Goal: Information Seeking & Learning: Learn about a topic

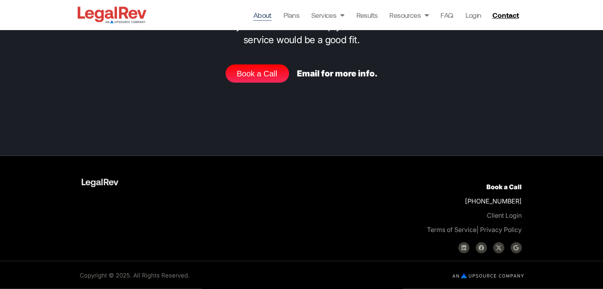
scroll to position [2873, 0]
click at [264, 18] on link "About" at bounding box center [262, 15] width 18 height 11
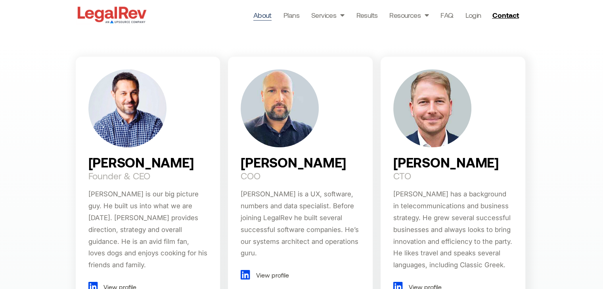
scroll to position [488, 0]
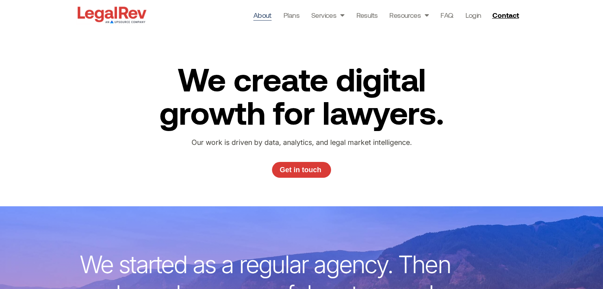
scroll to position [0, 0]
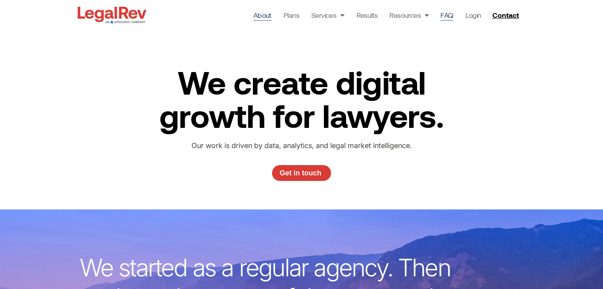
click at [444, 12] on link "FAQ" at bounding box center [447, 15] width 13 height 11
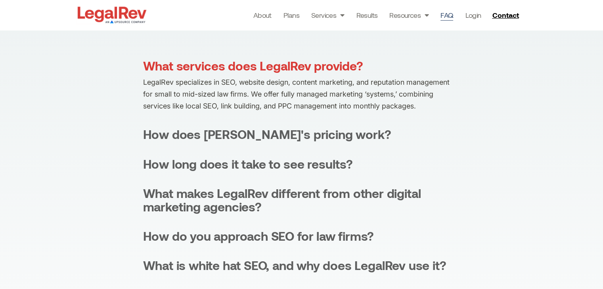
scroll to position [158, 0]
click at [311, 148] on div "What services does LegalRev provide? LegalRev specializes in SEO, website desig…" at bounding box center [301, 267] width 317 height 417
click at [311, 143] on div "What services does LegalRev provide? LegalRev specializes in SEO, website desig…" at bounding box center [301, 267] width 317 height 417
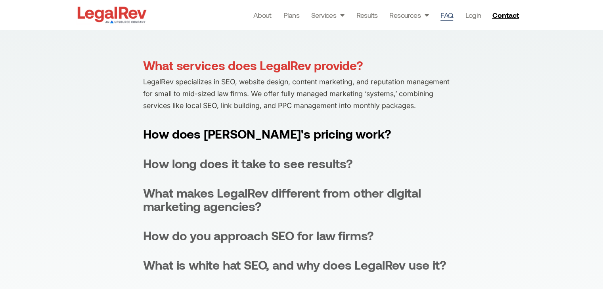
click at [315, 138] on div "How does LegalRev's pricing work?" at bounding box center [267, 133] width 248 height 13
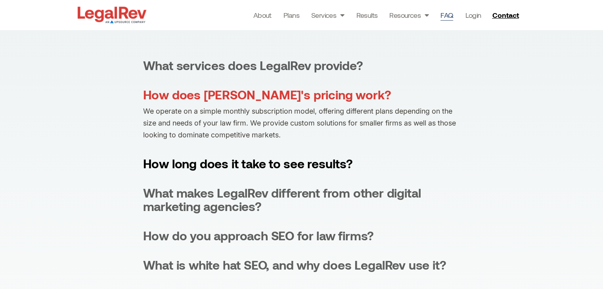
click at [328, 164] on div "How long does it take to see results?" at bounding box center [248, 163] width 210 height 13
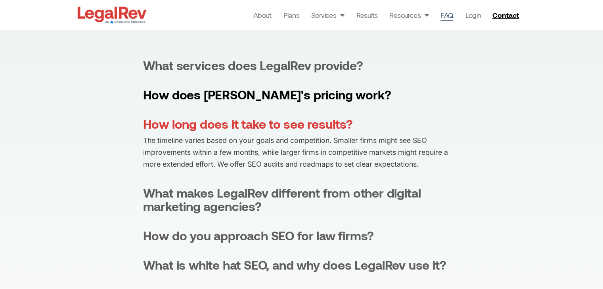
click at [289, 94] on div "How does LegalRev's pricing work?" at bounding box center [267, 94] width 248 height 13
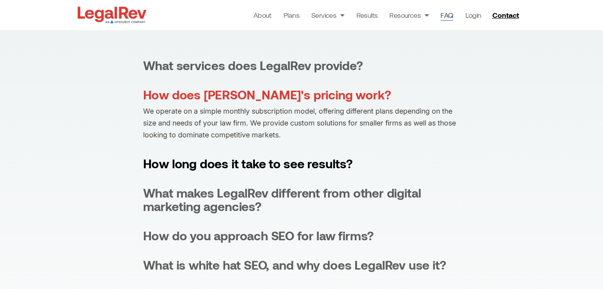
click at [359, 167] on summary "How long does it take to see results?" at bounding box center [301, 163] width 317 height 13
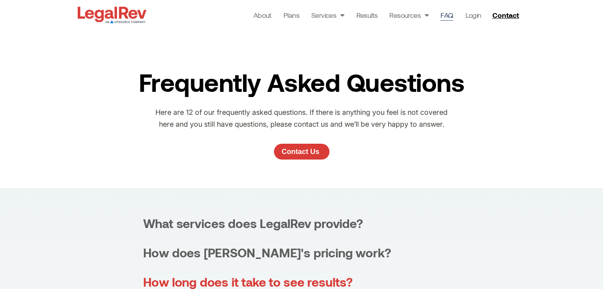
scroll to position [0, 0]
click at [260, 12] on link "About" at bounding box center [262, 15] width 18 height 11
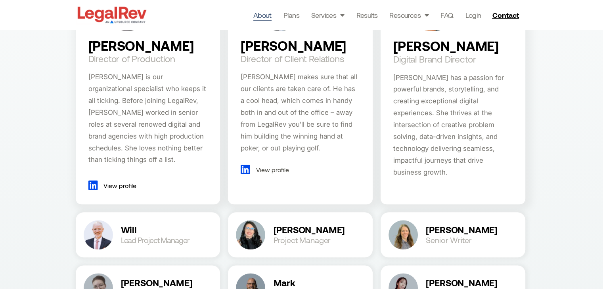
scroll to position [872, 0]
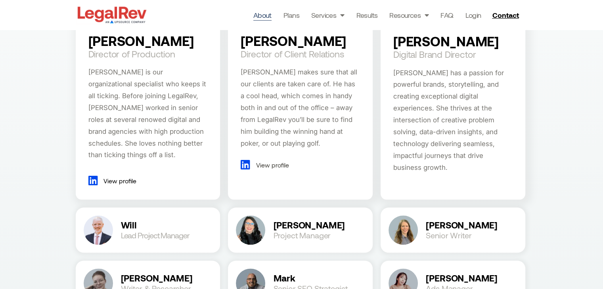
click at [507, 174] on div at bounding box center [452, 180] width 119 height 12
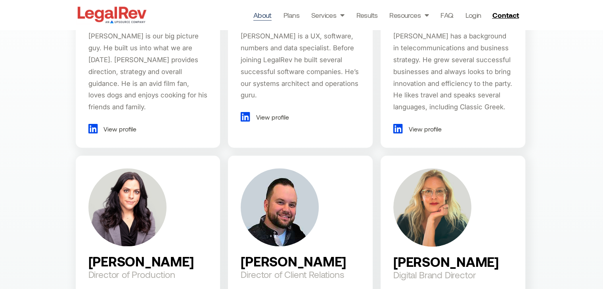
scroll to position [642, 0]
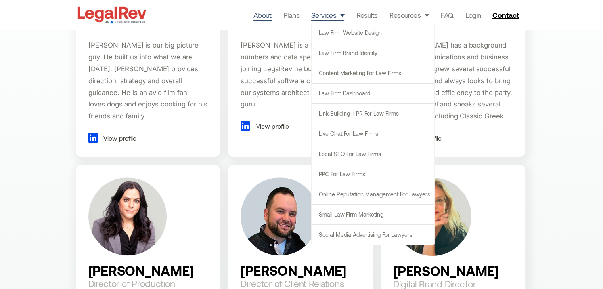
click at [324, 14] on link "Services" at bounding box center [327, 15] width 33 height 11
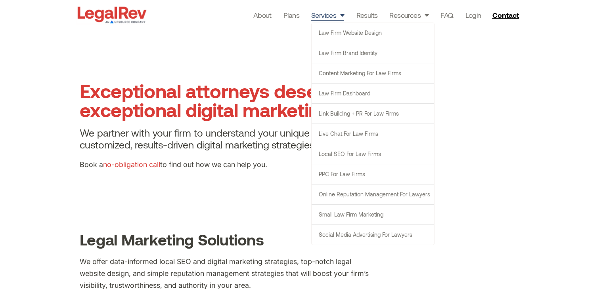
click at [38, 136] on section "Exceptional attorneys deserve exceptional digital marketing solutions. We partn…" at bounding box center [301, 129] width 603 height 198
